Goal: Find contact information: Find contact information

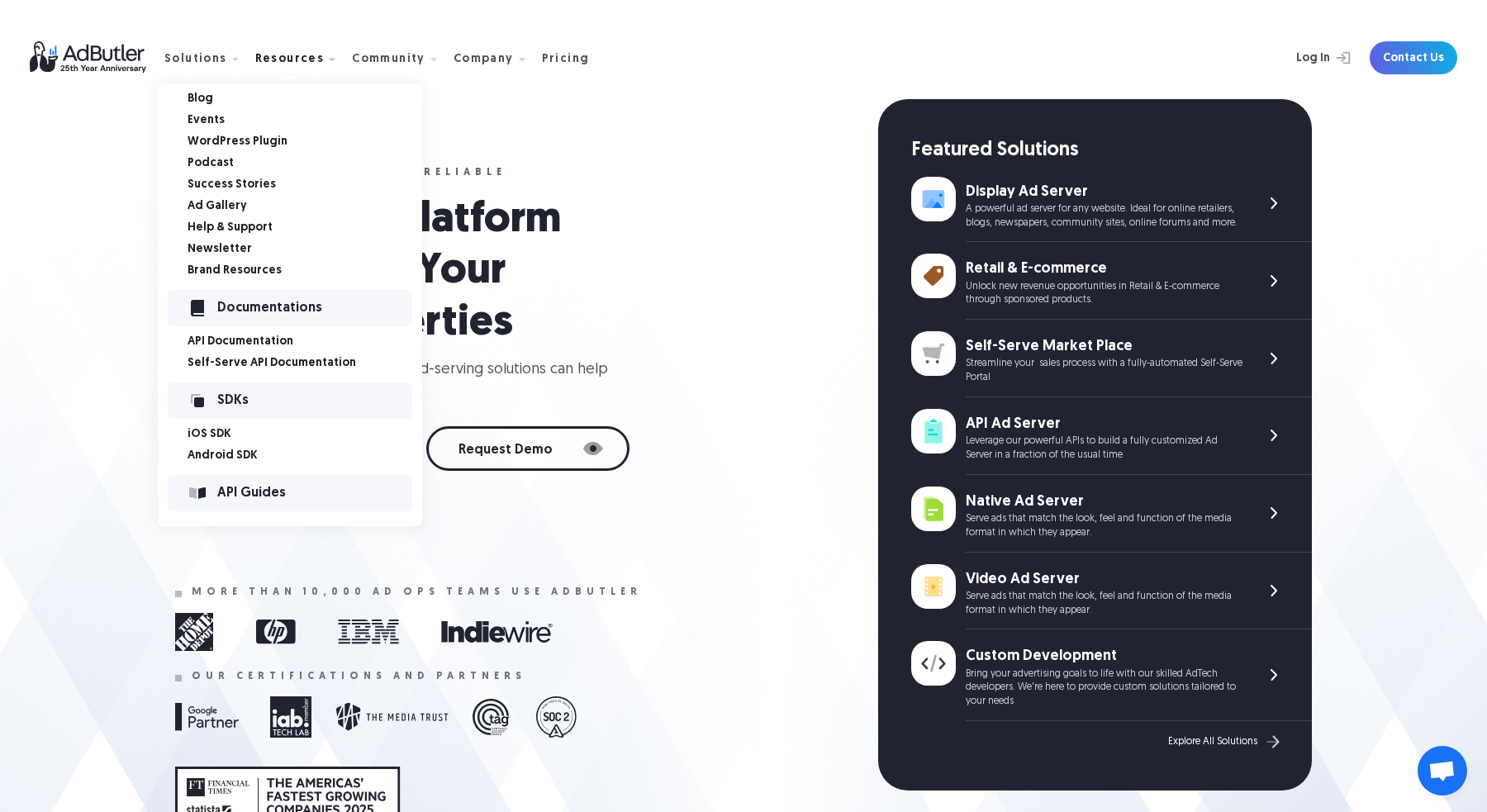
click at [201, 98] on link "Blog" at bounding box center [304, 99] width 235 height 12
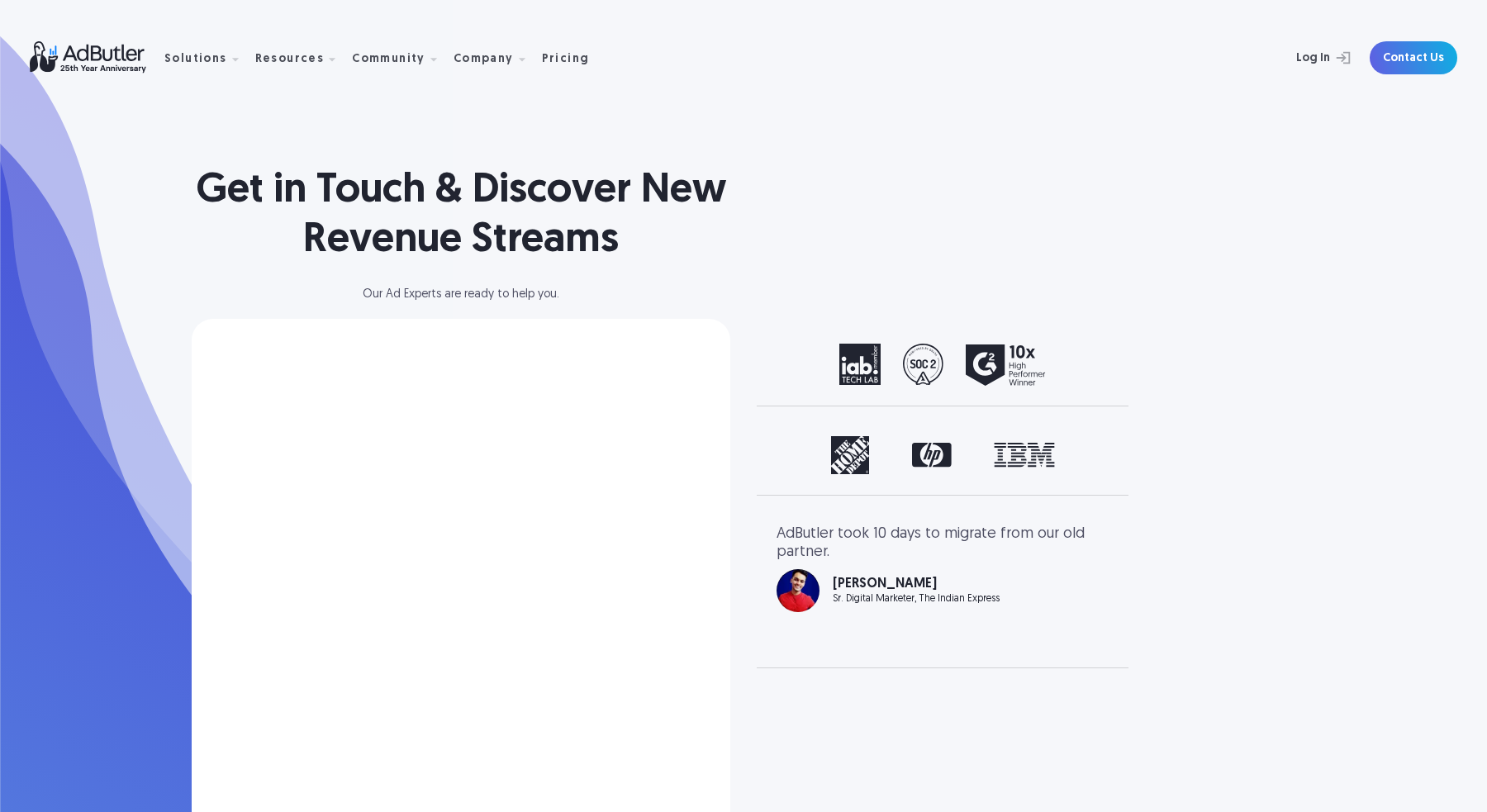
select select "North America"
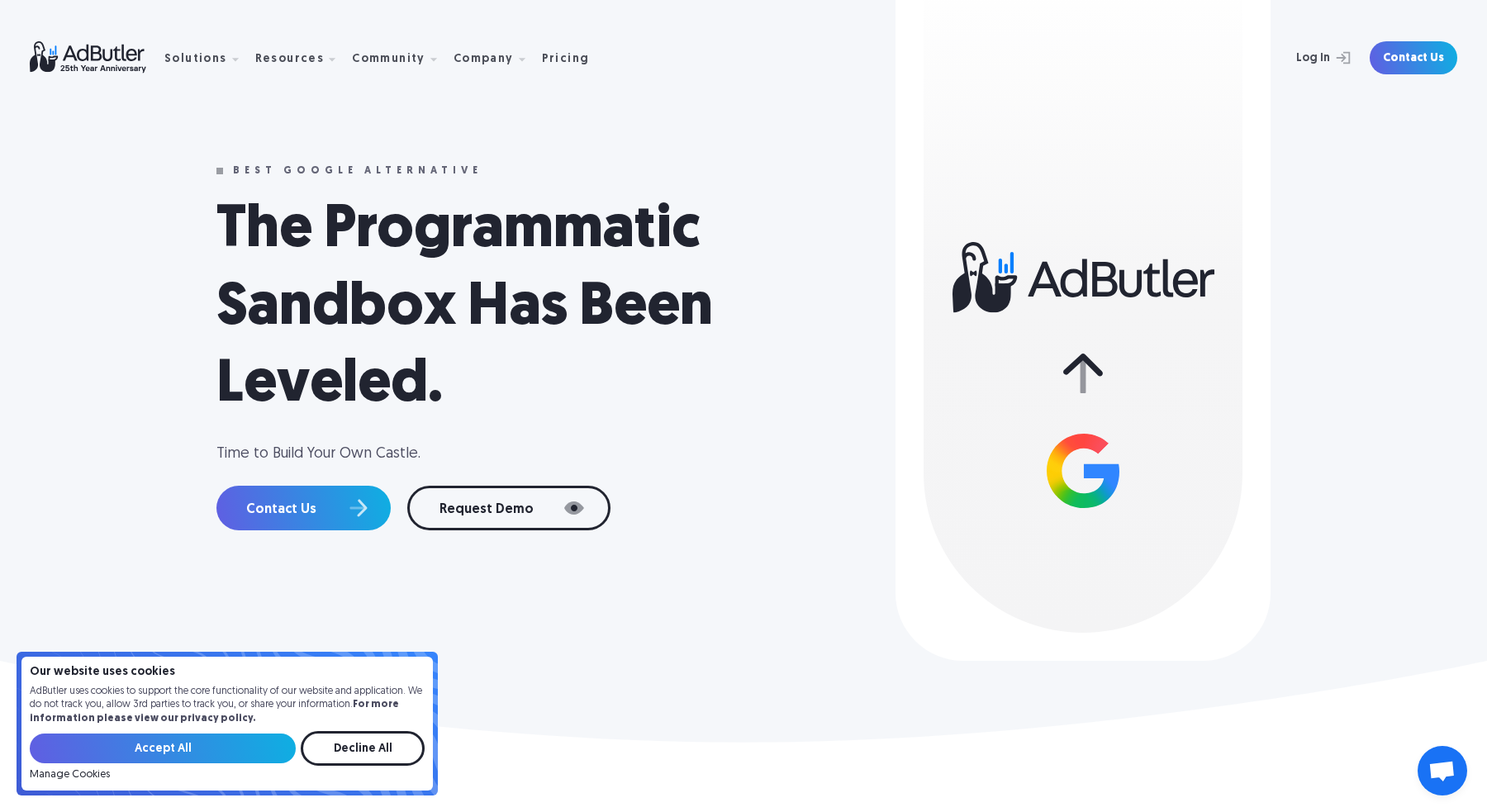
click at [662, 68] on div "Log In Contact Us" at bounding box center [1030, 58] width 855 height 33
click at [333, 497] on link "Contact Us" at bounding box center [303, 508] width 175 height 45
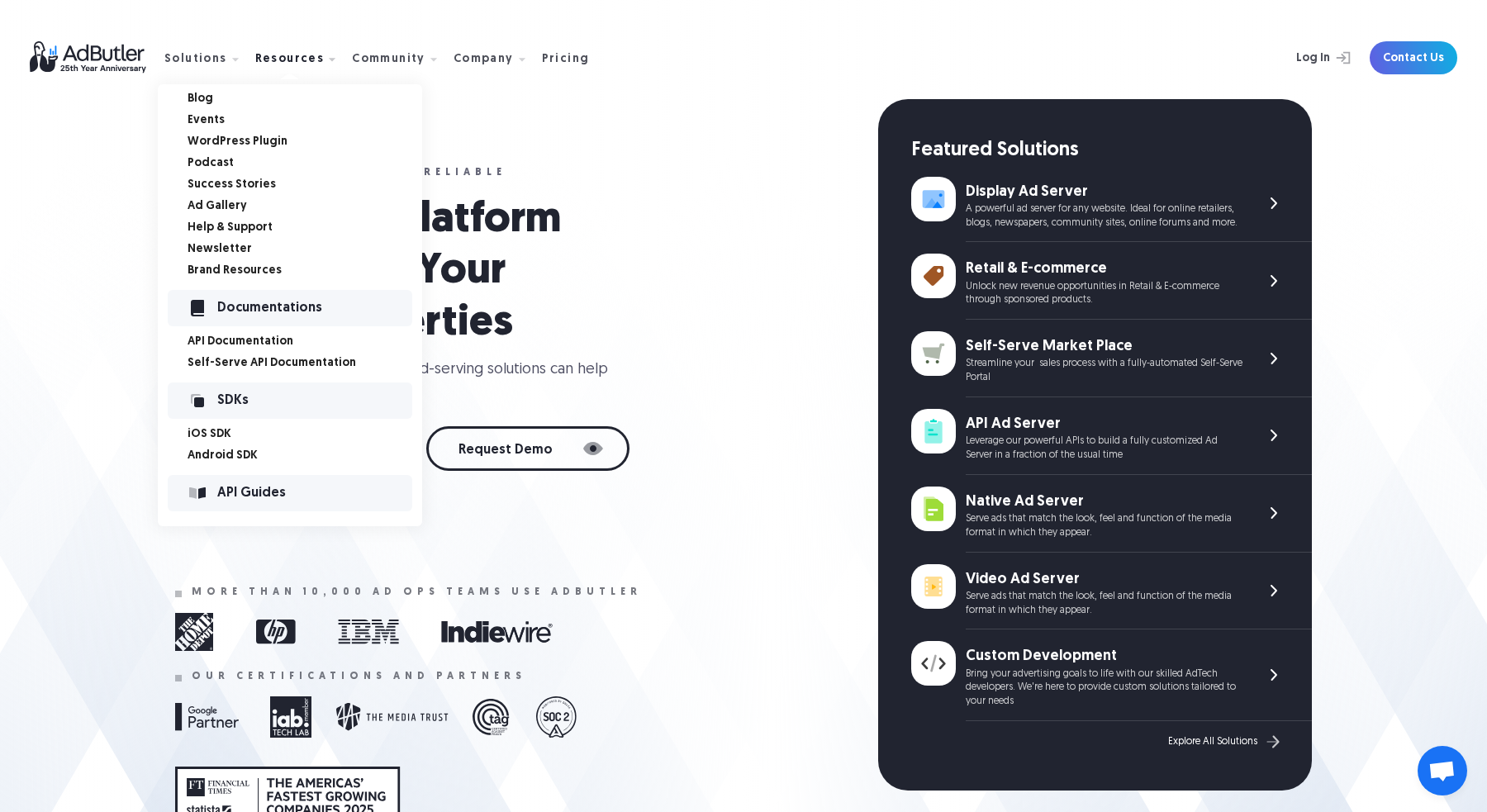
click at [206, 100] on link "Blog" at bounding box center [304, 99] width 235 height 12
click at [198, 97] on link "Blog" at bounding box center [304, 99] width 235 height 12
